Goal: Task Accomplishment & Management: Use online tool/utility

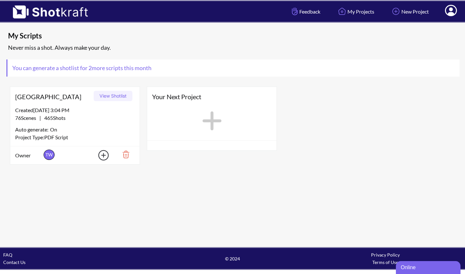
click at [111, 95] on button "View Shotlist" at bounding box center [113, 96] width 39 height 10
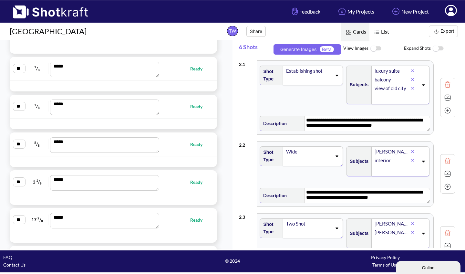
scroll to position [2390, 0]
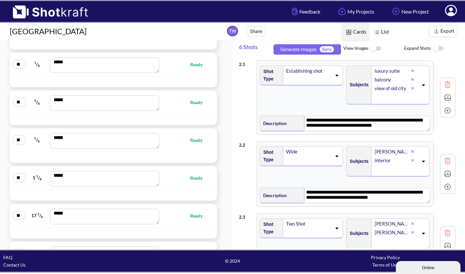
click at [191, 179] on span "Ready" at bounding box center [199, 177] width 19 height 7
type textarea "**********"
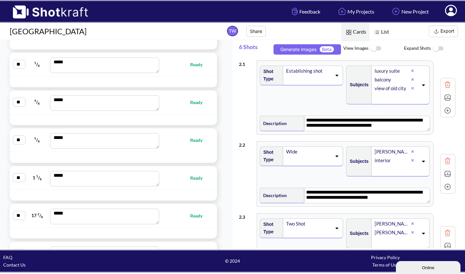
type textarea "**********"
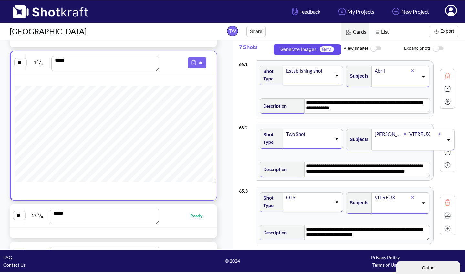
click at [298, 50] on button "Generate Images Beta" at bounding box center [306, 49] width 67 height 10
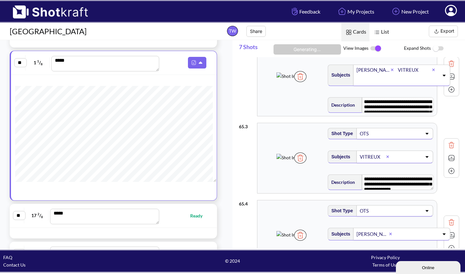
scroll to position [99, 0]
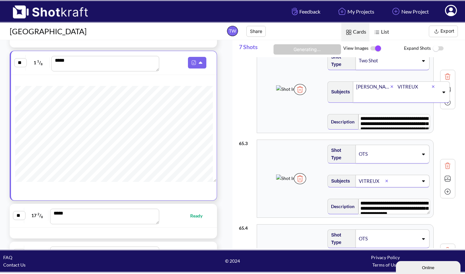
click at [445, 31] on button "Export" at bounding box center [443, 32] width 29 height 12
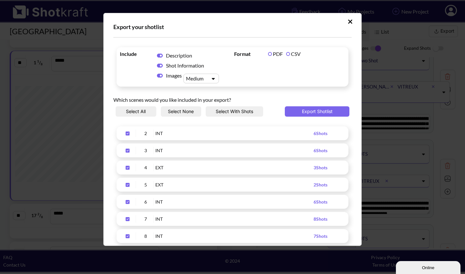
click at [183, 111] on button "Select None" at bounding box center [181, 111] width 41 height 10
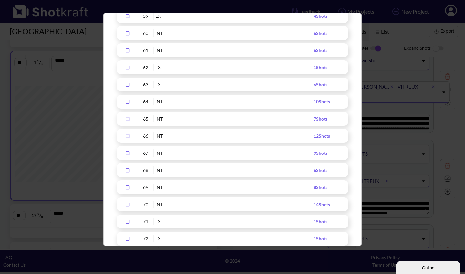
scroll to position [1093, 0]
click at [129, 136] on icon "Upload Script" at bounding box center [127, 135] width 10 height 5
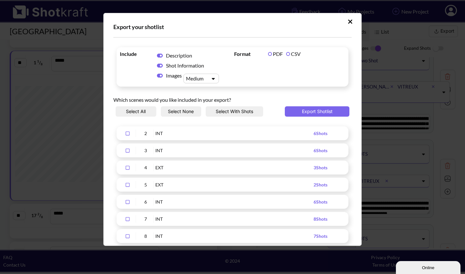
scroll to position [0, 0]
click at [312, 109] on button "Export Shotlist" at bounding box center [317, 111] width 65 height 10
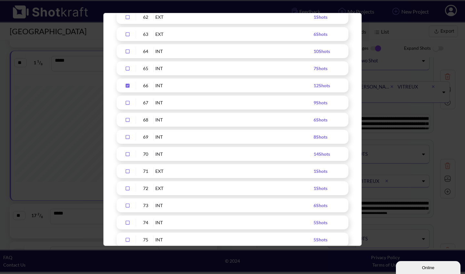
scroll to position [1143, 0]
click at [129, 84] on icon "Upload Script" at bounding box center [128, 85] width 4 height 4
click at [129, 102] on icon "Upload Script" at bounding box center [127, 102] width 10 height 5
click at [129, 117] on icon "Upload Script" at bounding box center [128, 119] width 4 height 4
click at [128, 136] on icon "Upload Script" at bounding box center [127, 136] width 10 height 5
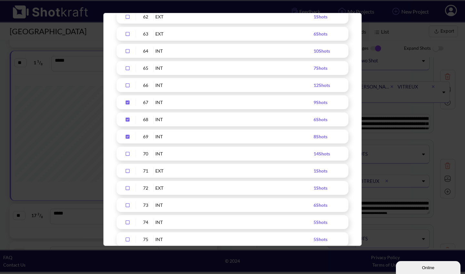
click at [127, 153] on icon "Upload Script" at bounding box center [127, 153] width 10 height 5
click at [127, 153] on icon "Upload Script" at bounding box center [128, 154] width 4 height 4
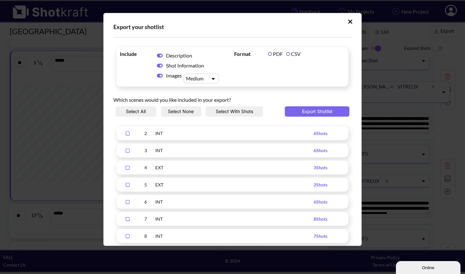
scroll to position [0, 0]
click at [213, 77] on icon "Upload Script" at bounding box center [213, 78] width 9 height 5
click at [204, 107] on div "Large" at bounding box center [202, 108] width 29 height 9
click at [307, 109] on button "Export Shotlist" at bounding box center [317, 111] width 65 height 10
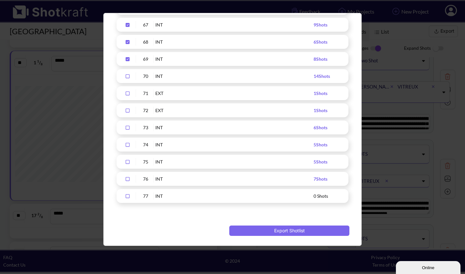
scroll to position [1220, 0]
click at [127, 60] on icon "Upload Script" at bounding box center [128, 59] width 4 height 4
click at [127, 41] on icon "Upload Script" at bounding box center [128, 42] width 4 height 4
click at [128, 24] on icon "Upload Script" at bounding box center [128, 25] width 4 height 4
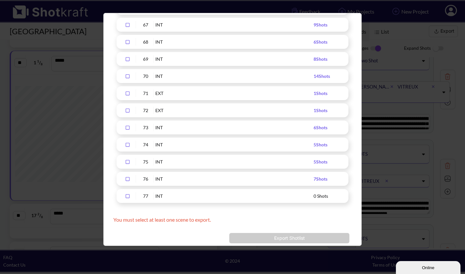
click at [128, 75] on icon "Upload Script" at bounding box center [128, 76] width 4 height 4
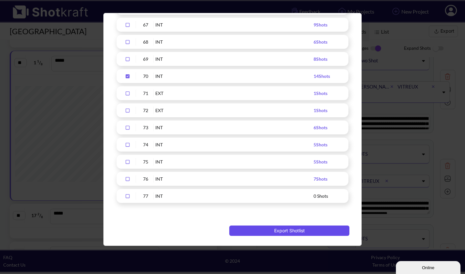
click at [277, 231] on button "Export Shotlist" at bounding box center [289, 230] width 120 height 10
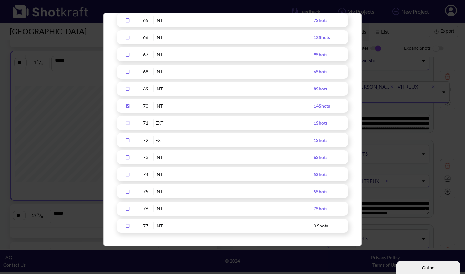
scroll to position [1194, 0]
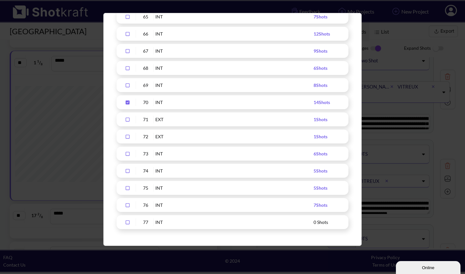
click at [129, 102] on icon "Upload Script" at bounding box center [128, 102] width 4 height 4
click at [128, 205] on icon "Upload Script" at bounding box center [127, 205] width 10 height 5
click at [127, 187] on icon "Upload Script" at bounding box center [127, 188] width 10 height 5
click at [128, 170] on icon "Upload Script" at bounding box center [127, 170] width 10 height 5
click at [128, 153] on icon "Upload Script" at bounding box center [127, 153] width 10 height 5
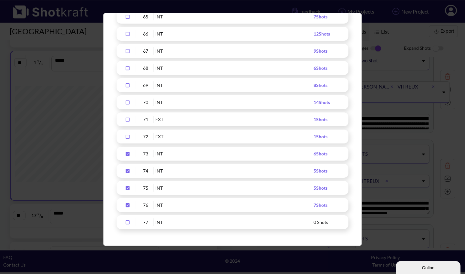
click at [127, 136] on icon "Upload Script" at bounding box center [127, 136] width 10 height 5
click at [128, 119] on icon "Upload Script" at bounding box center [127, 119] width 10 height 5
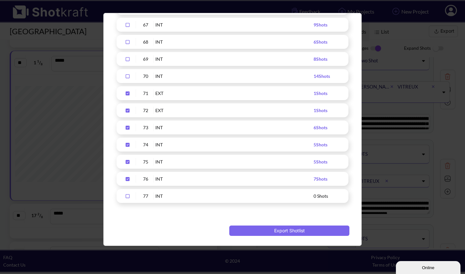
scroll to position [1220, 0]
click at [310, 230] on button "Export Shotlist" at bounding box center [289, 230] width 120 height 10
